Goal: Task Accomplishment & Management: Manage account settings

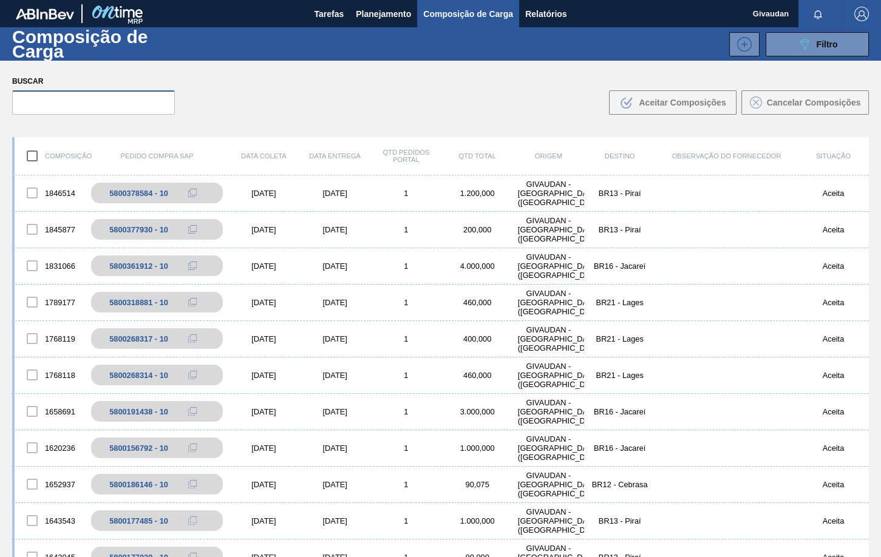
click at [29, 99] on input "text" at bounding box center [93, 102] width 163 height 24
paste input "2048678"
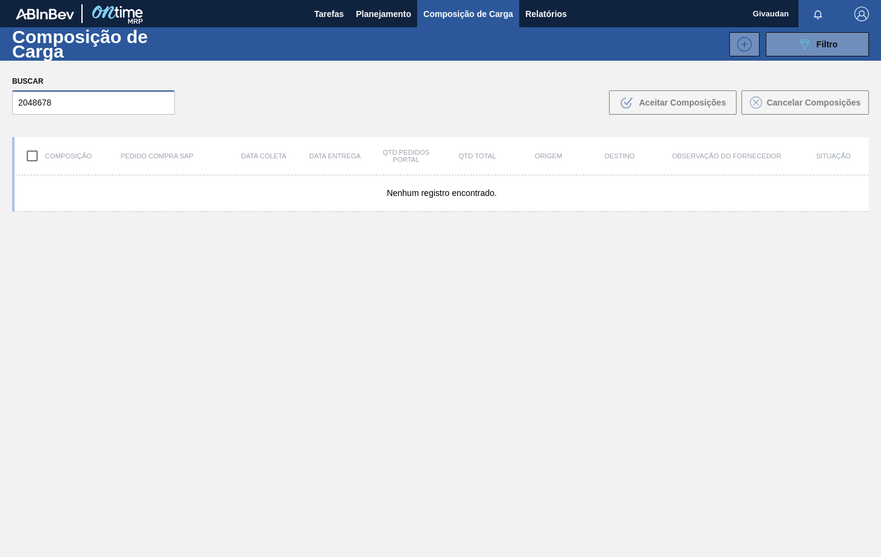
type input "2048678"
click at [372, 13] on span "Planejamento" at bounding box center [383, 14] width 55 height 15
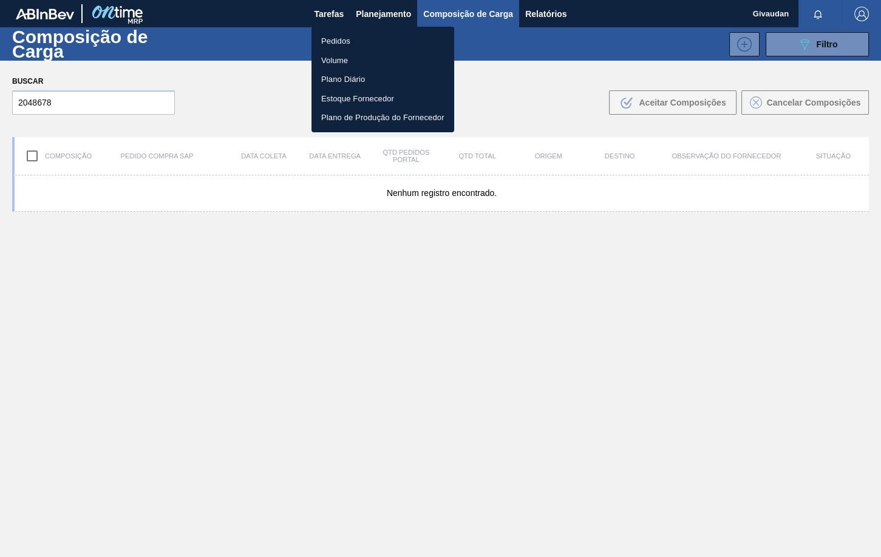
click at [346, 40] on li "Pedidos" at bounding box center [383, 41] width 143 height 19
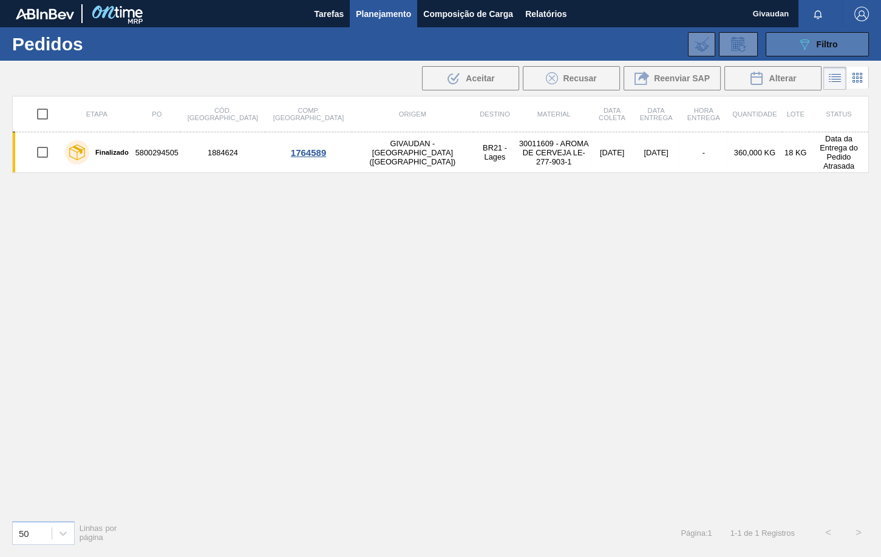
click at [826, 46] on span "Filtro" at bounding box center [827, 44] width 21 height 10
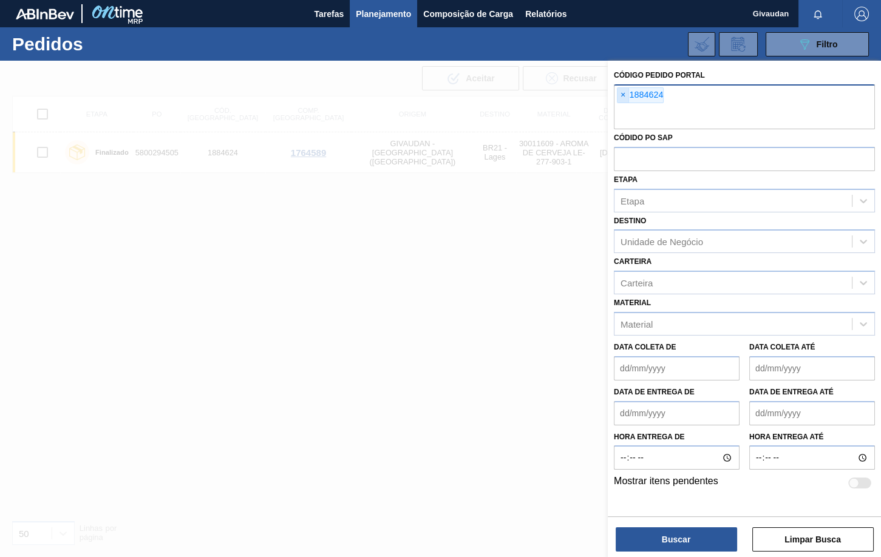
click at [620, 95] on span "×" at bounding box center [624, 95] width 12 height 15
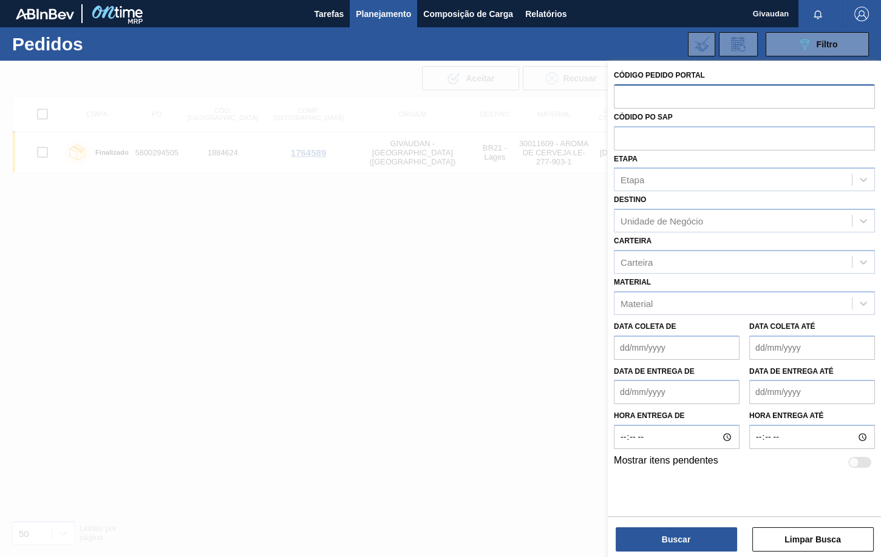
paste input "2048678"
type input "2048678"
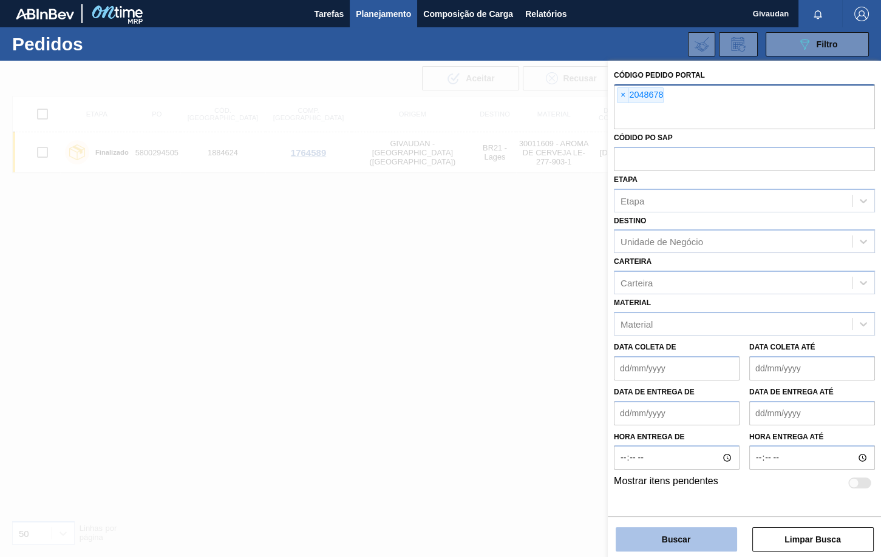
click at [663, 538] on button "Buscar" at bounding box center [676, 540] width 121 height 24
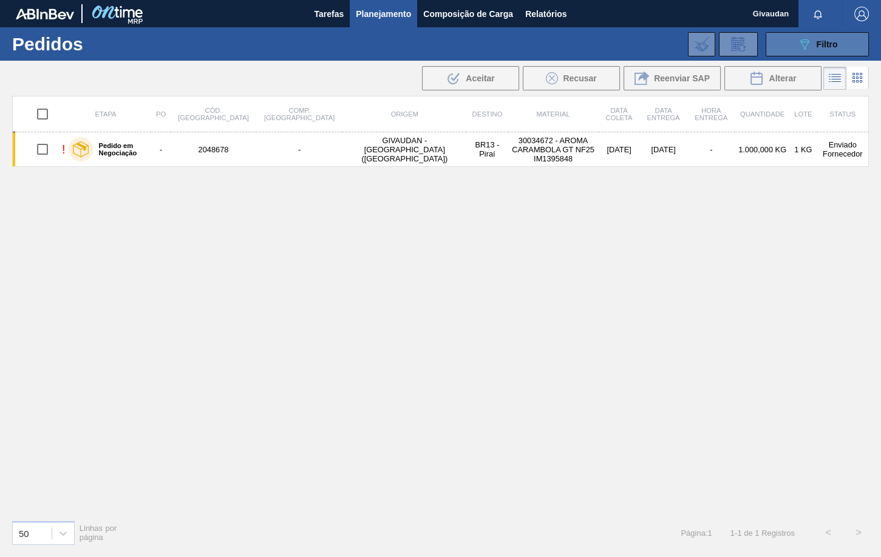
click at [792, 47] on button "089F7B8B-B2A5-4AFE-B5C0-19BA573D28AC Filtro" at bounding box center [817, 44] width 103 height 24
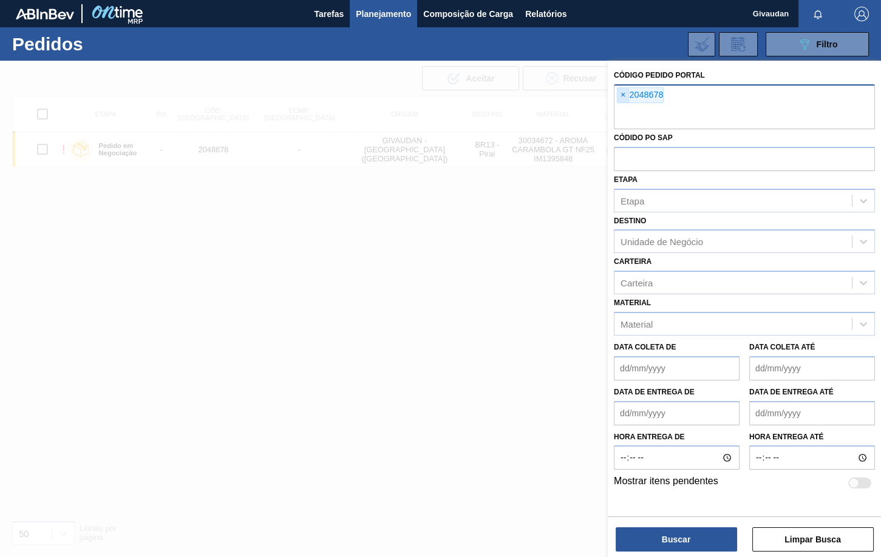
click at [621, 89] on span "×" at bounding box center [624, 95] width 12 height 15
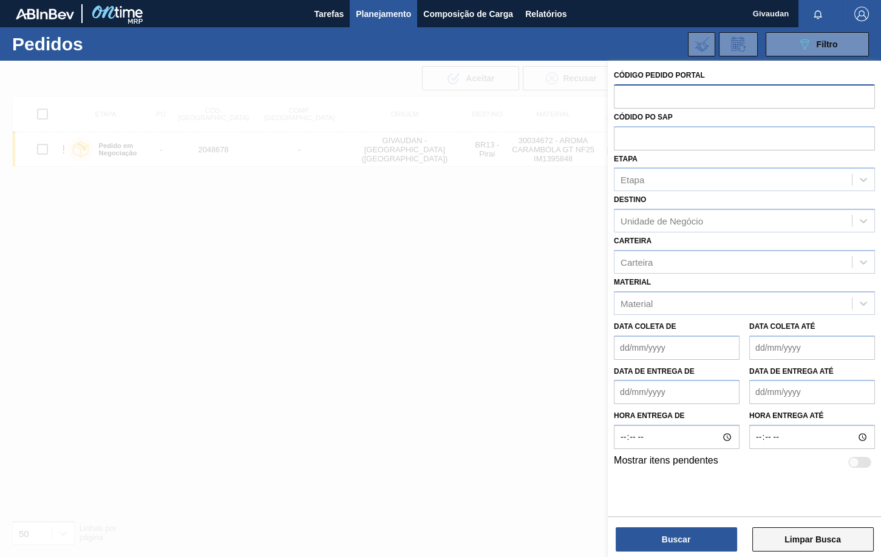
click at [800, 542] on button "Limpar Busca" at bounding box center [812, 540] width 121 height 24
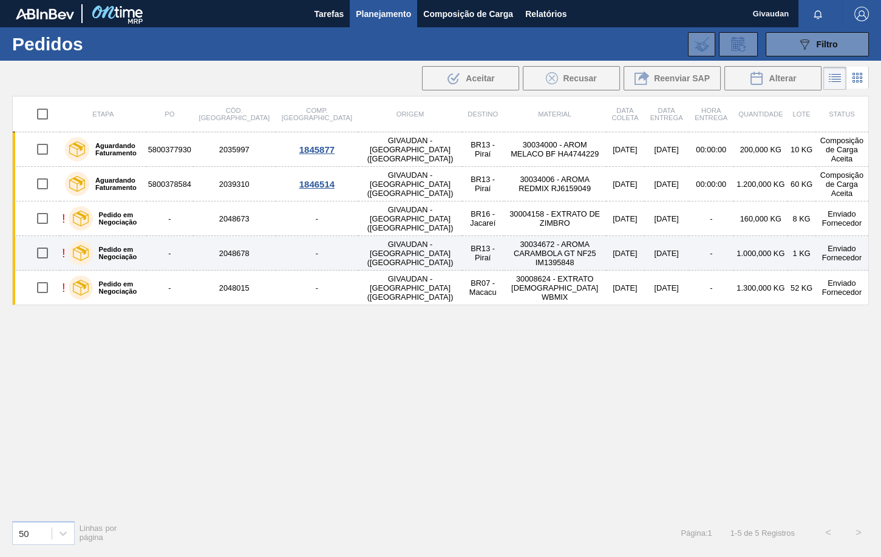
click at [504, 250] on td "30034672 - AROMA CARAMBOLA GT NF25 IM1395848" at bounding box center [555, 253] width 102 height 35
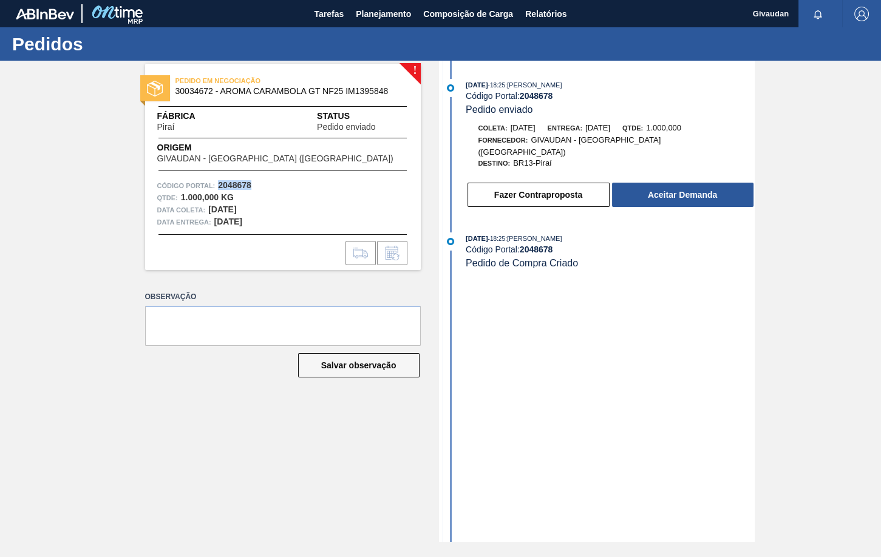
drag, startPoint x: 253, startPoint y: 185, endPoint x: 219, endPoint y: 189, distance: 34.3
click at [218, 186] on div "Código Portal: 2048678" at bounding box center [282, 186] width 251 height 12
copy strong "2048678"
drag, startPoint x: 856, startPoint y: 254, endPoint x: 859, endPoint y: 265, distance: 11.2
click at [856, 254] on div "! PEDIDO EM NEGOCIAÇÃO 30034672 - AROMA CARAMBOLA GT NF25 IM1395848 Fábrica Pir…" at bounding box center [440, 302] width 881 height 482
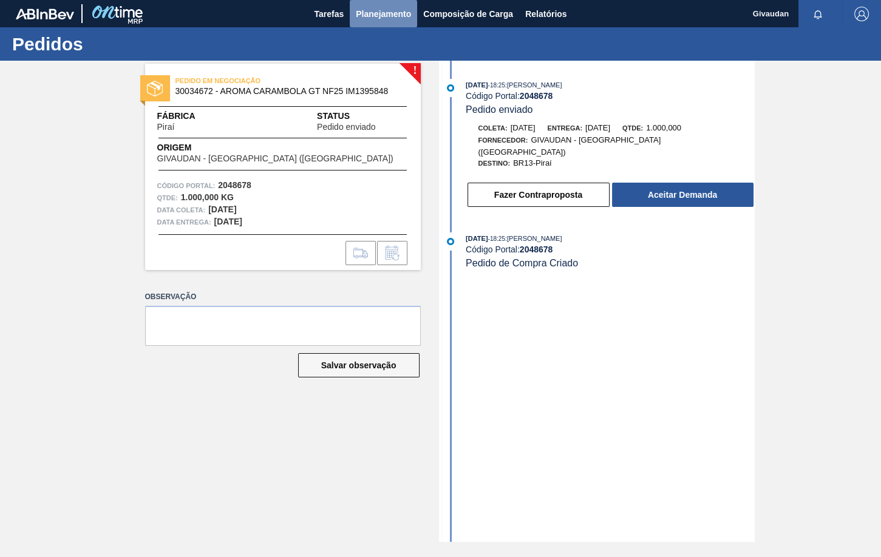
click at [352, 14] on button "Planejamento" at bounding box center [383, 13] width 67 height 27
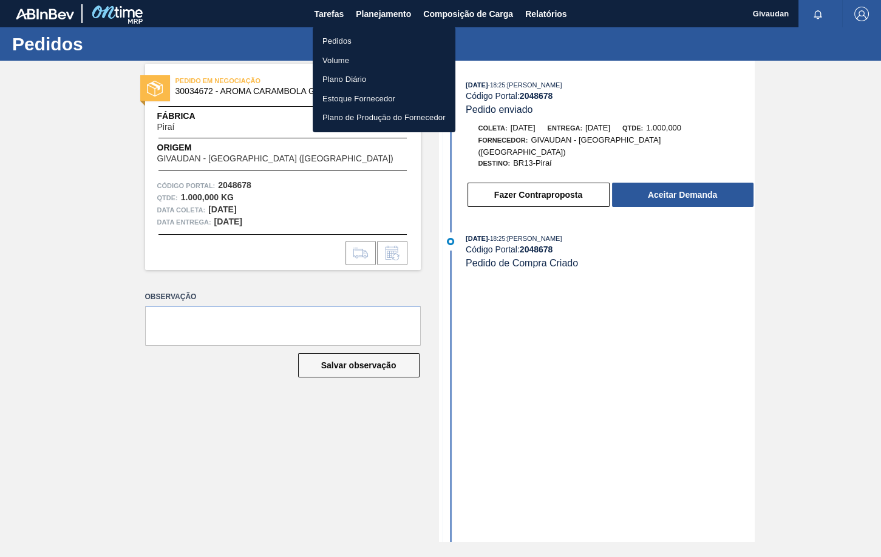
click at [341, 45] on li "Pedidos" at bounding box center [384, 41] width 143 height 19
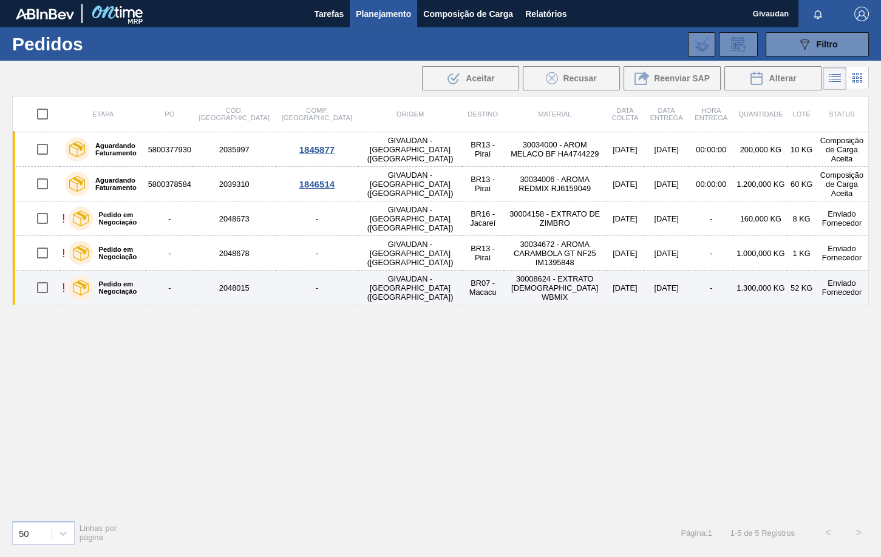
click at [514, 282] on td "30008624 - EXTRATO [DEMOGRAPHIC_DATA] WBMIX" at bounding box center [555, 288] width 102 height 35
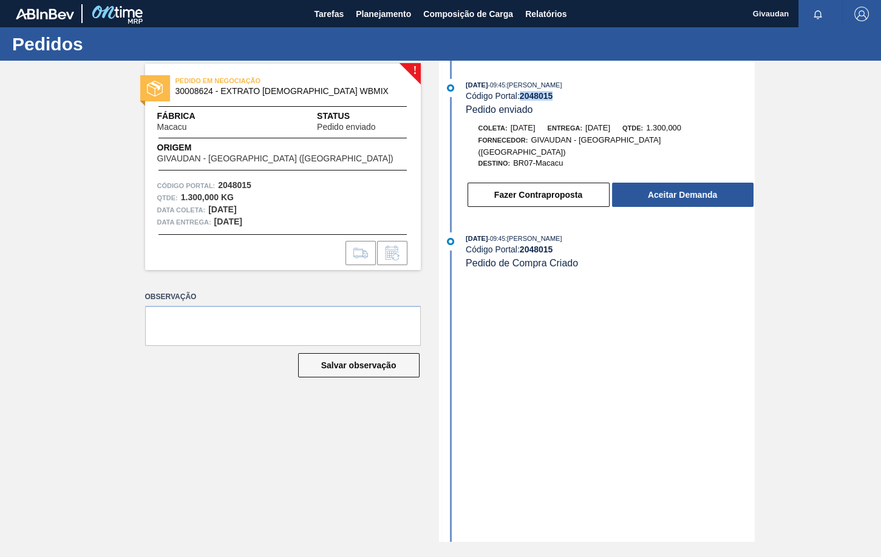
drag, startPoint x: 557, startPoint y: 95, endPoint x: 525, endPoint y: 112, distance: 36.4
click at [523, 100] on div "Código Portal: 2048015" at bounding box center [610, 96] width 288 height 10
copy strong "2048015"
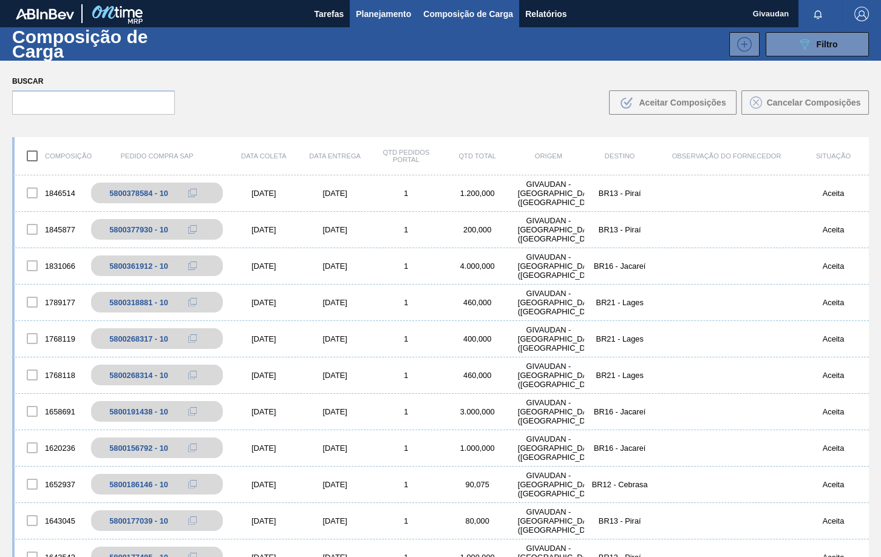
click at [375, 13] on span "Planejamento" at bounding box center [383, 14] width 55 height 15
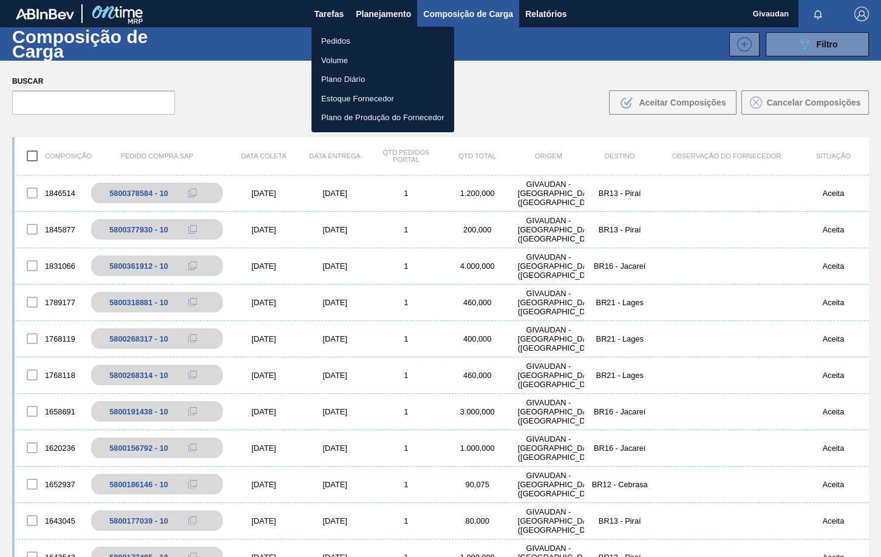
click at [349, 36] on li "Pedidos" at bounding box center [383, 41] width 143 height 19
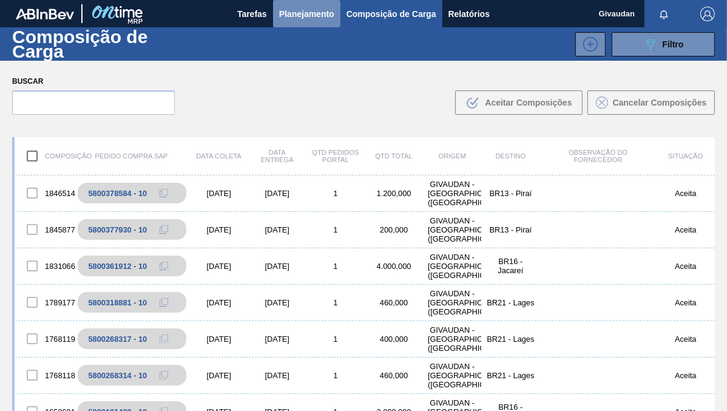
click at [323, 14] on span "Planejamento" at bounding box center [306, 14] width 55 height 15
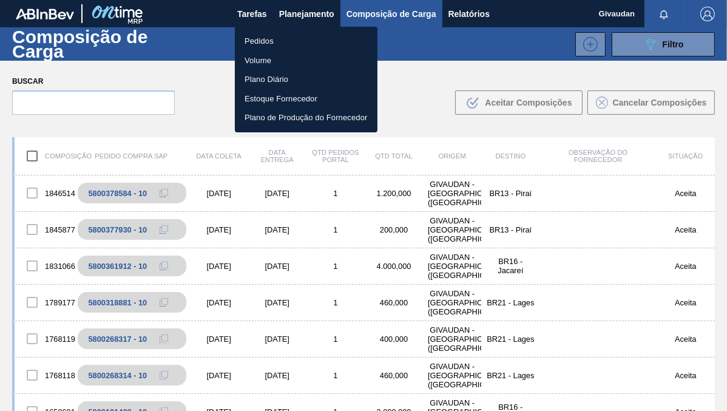
click at [278, 41] on li "Pedidos" at bounding box center [306, 41] width 143 height 19
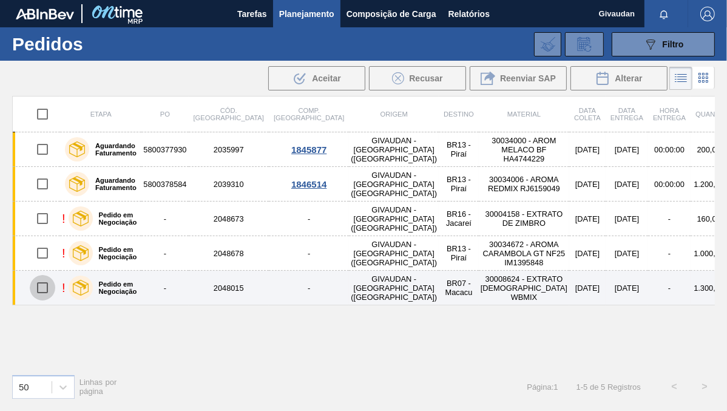
click at [44, 292] on input "checkbox" at bounding box center [43, 288] width 26 height 26
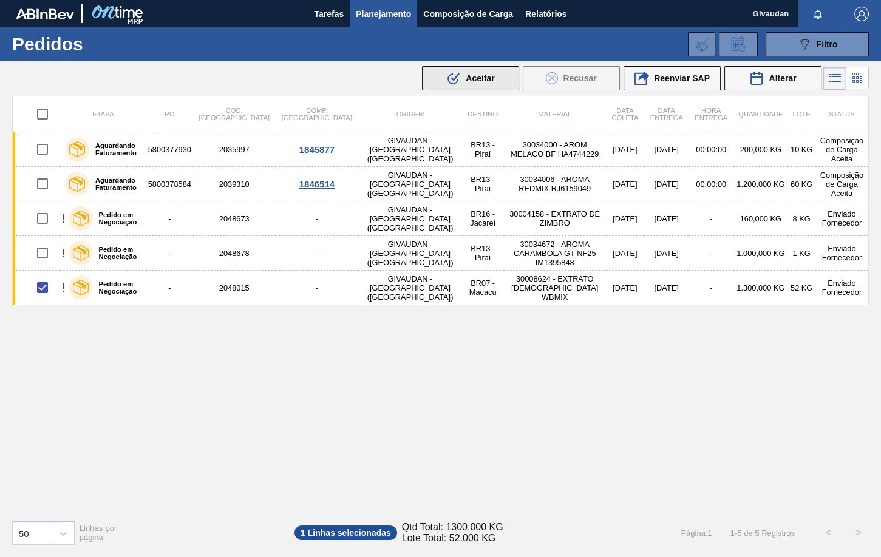
click at [493, 79] on span "Aceitar" at bounding box center [480, 78] width 29 height 10
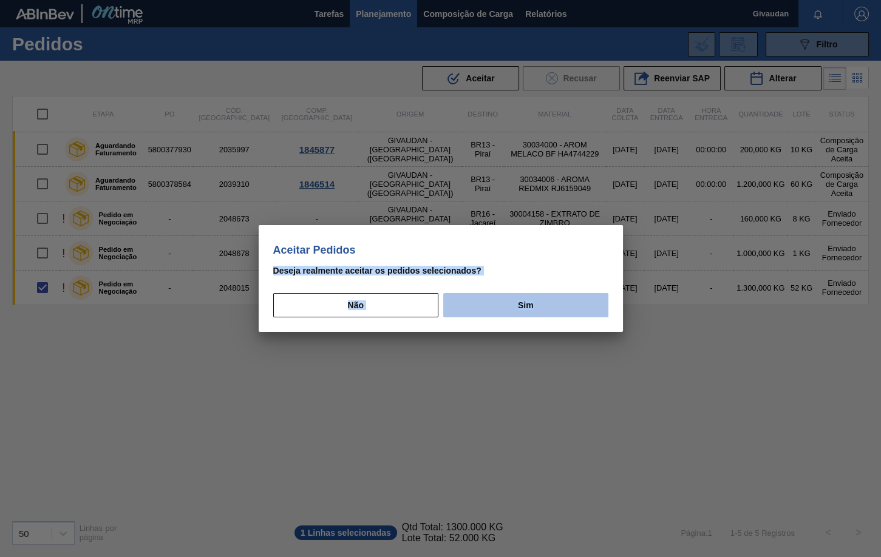
drag, startPoint x: 507, startPoint y: 226, endPoint x: 500, endPoint y: 303, distance: 76.8
click at [508, 389] on div "Aceitar Pedidos [PERSON_NAME] realmente aceitar os pedidos selecionados? Não Sim" at bounding box center [440, 278] width 881 height 557
click at [500, 302] on button "Sim" at bounding box center [525, 305] width 165 height 24
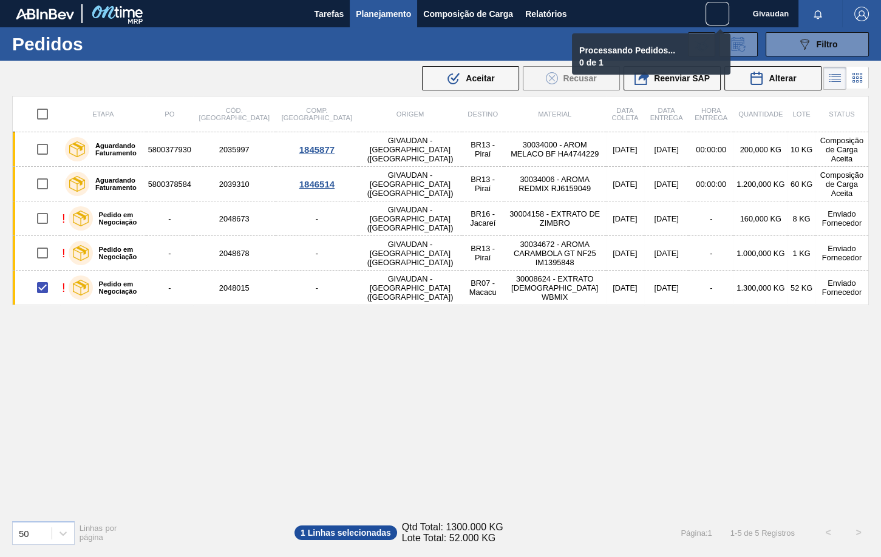
checkbox input "false"
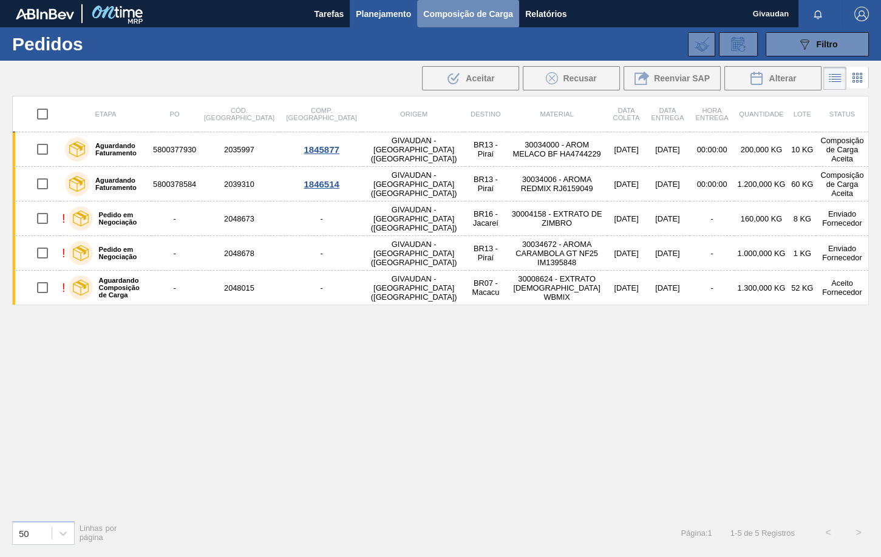
click at [466, 18] on span "Composição de Carga" at bounding box center [468, 14] width 90 height 15
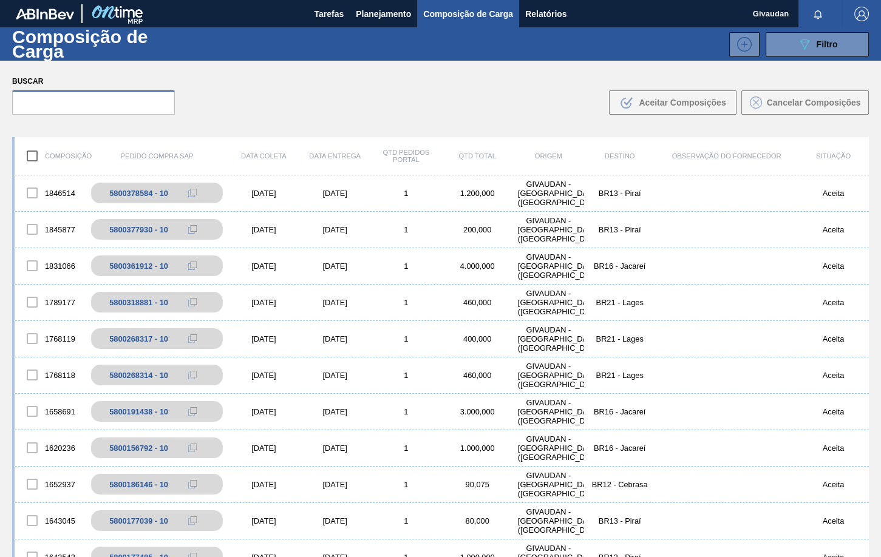
click at [75, 106] on input "text" at bounding box center [93, 102] width 163 height 24
paste input "2039310"
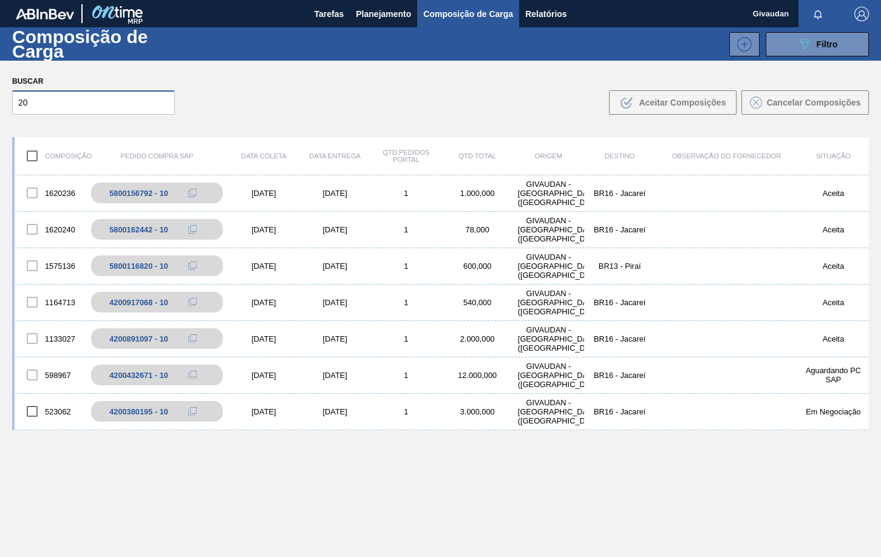
type input "2"
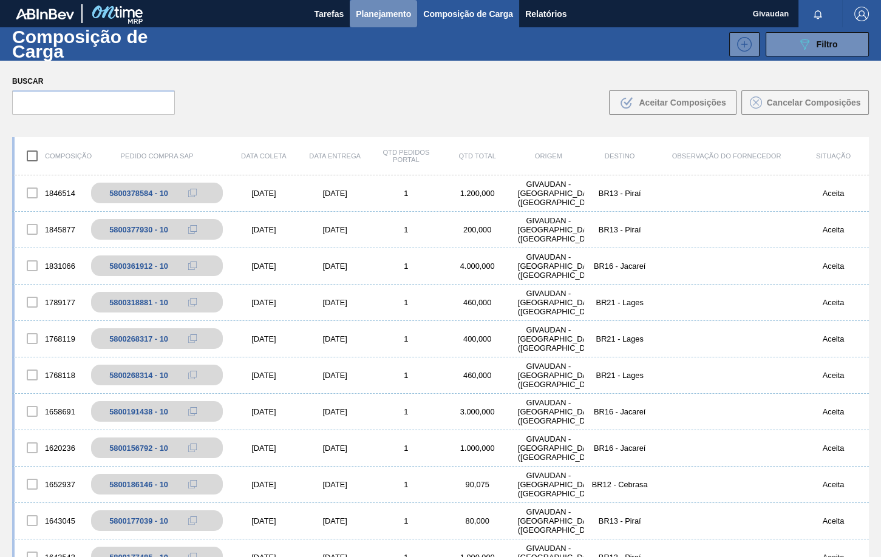
click at [377, 3] on button "Planejamento" at bounding box center [383, 13] width 67 height 27
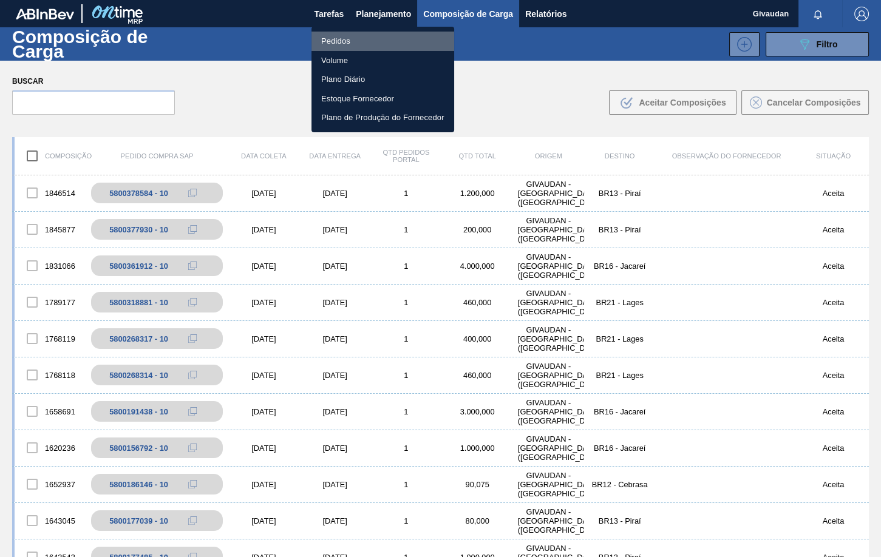
click at [353, 47] on li "Pedidos" at bounding box center [383, 41] width 143 height 19
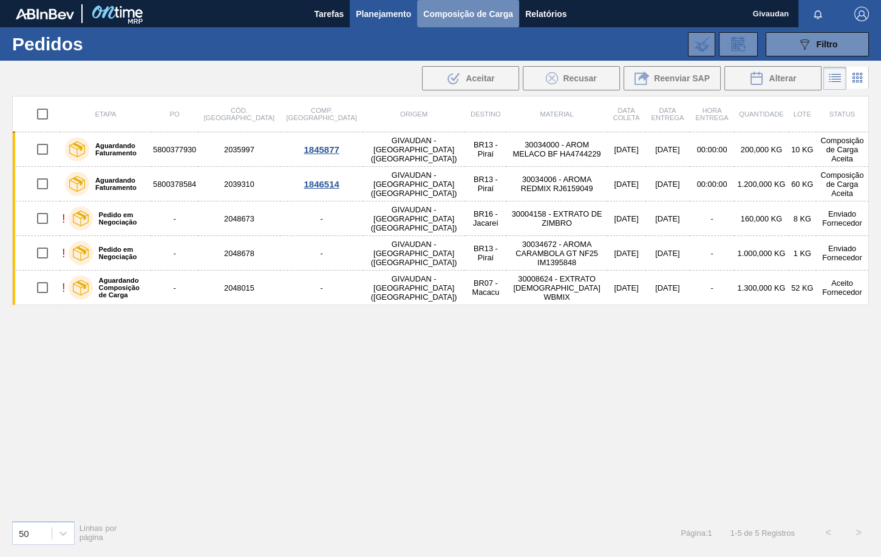
click at [489, 20] on span "Composição de Carga" at bounding box center [468, 14] width 90 height 15
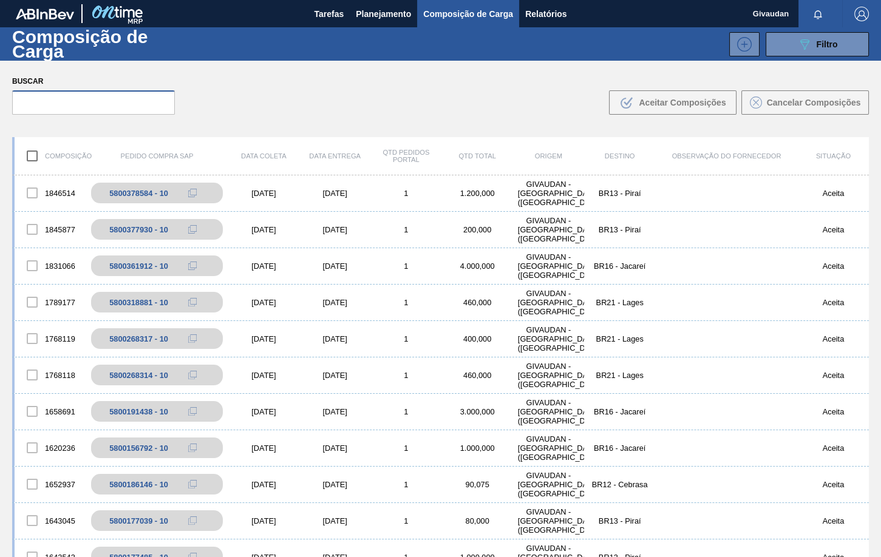
click at [83, 103] on input "text" at bounding box center [93, 102] width 163 height 24
paste input "2048015"
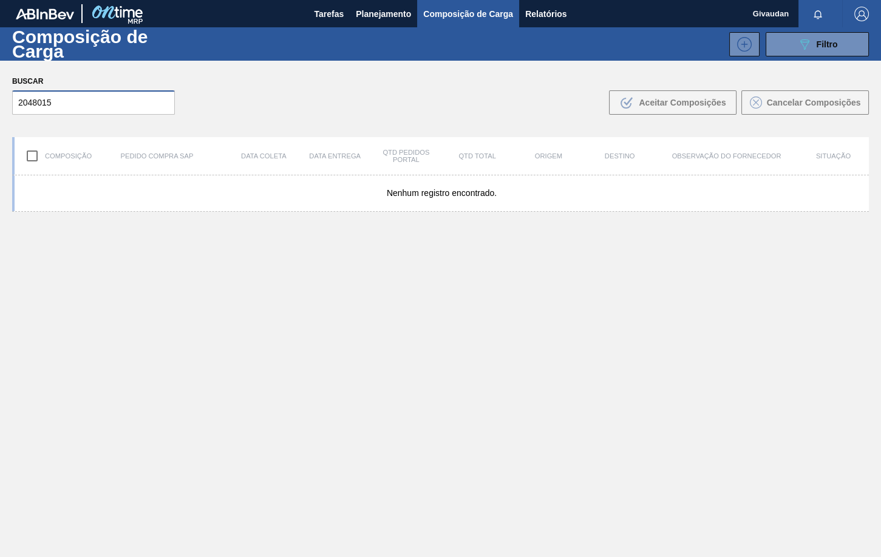
type input "2048015"
click at [536, 15] on span "Relatórios" at bounding box center [545, 14] width 41 height 15
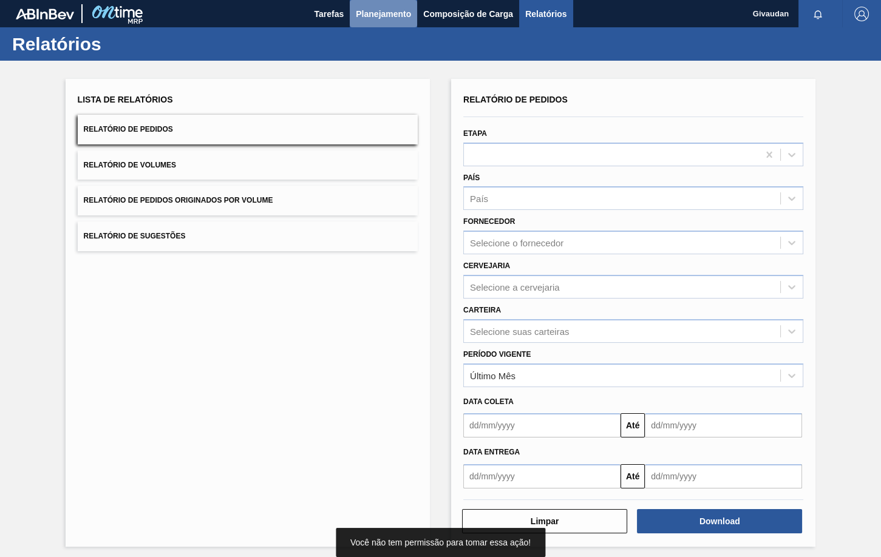
click at [378, 7] on span "Planejamento" at bounding box center [383, 14] width 55 height 15
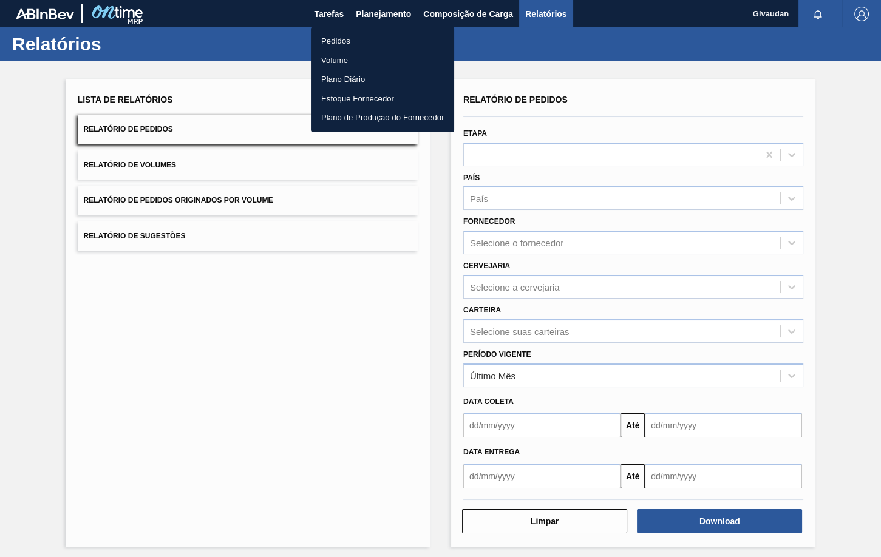
click at [341, 38] on li "Pedidos" at bounding box center [383, 41] width 143 height 19
